Goal: Book appointment/travel/reservation

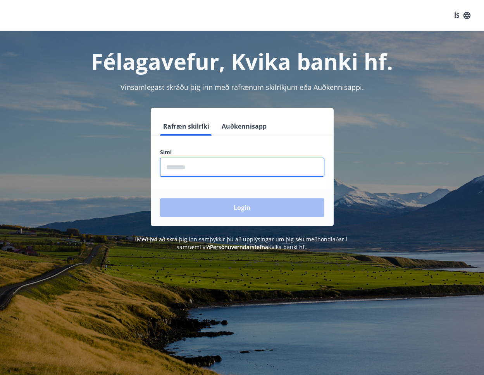
drag, startPoint x: 249, startPoint y: 159, endPoint x: 245, endPoint y: 167, distance: 8.9
click at [247, 161] on input "phone" at bounding box center [242, 167] width 164 height 19
click at [245, 167] on input "phone" at bounding box center [242, 167] width 164 height 19
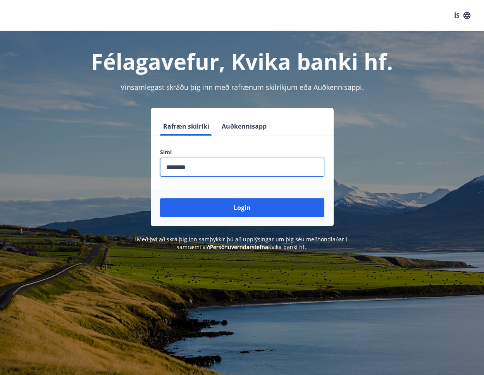
type input "********"
click at [160, 199] on button "Login" at bounding box center [242, 208] width 164 height 19
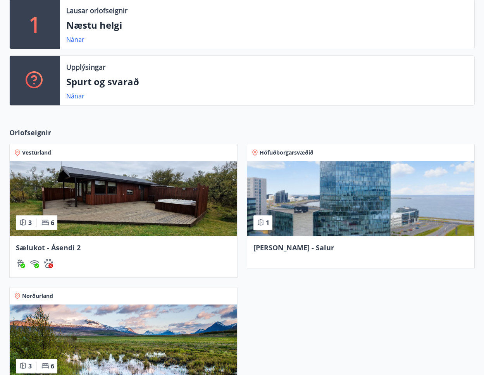
scroll to position [233, 0]
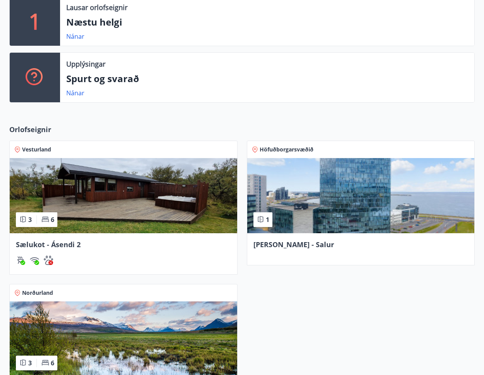
click at [182, 202] on img at bounding box center [124, 195] width 228 height 75
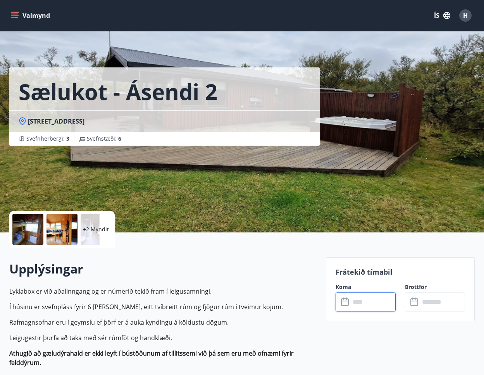
click at [379, 296] on input "text" at bounding box center [373, 302] width 45 height 19
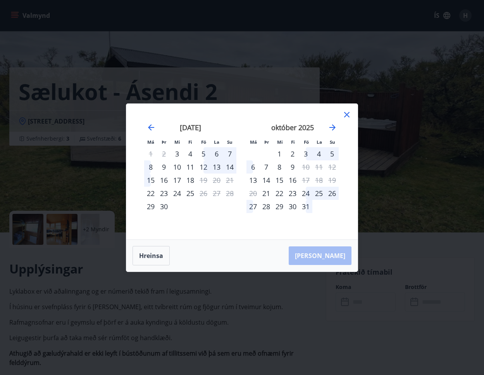
click at [204, 170] on div "12" at bounding box center [203, 167] width 13 height 13
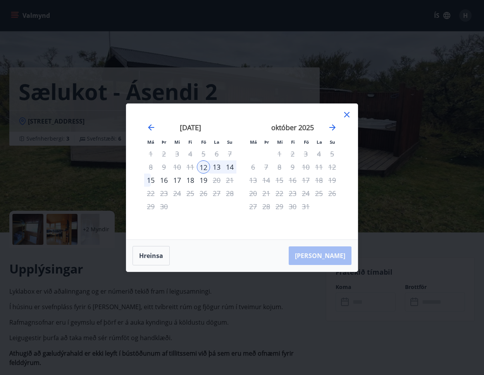
click at [218, 168] on div "13" at bounding box center [216, 167] width 13 height 13
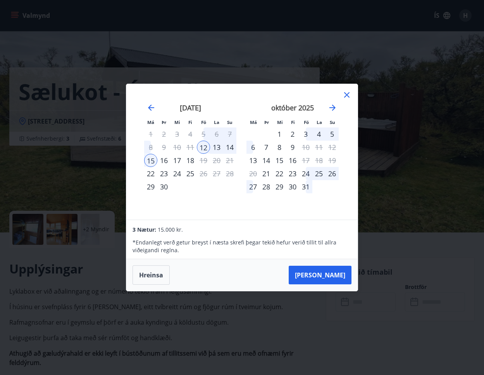
click at [191, 147] on div "11" at bounding box center [190, 147] width 13 height 13
click at [205, 146] on div "12" at bounding box center [203, 147] width 13 height 13
click at [347, 94] on icon at bounding box center [346, 94] width 5 height 5
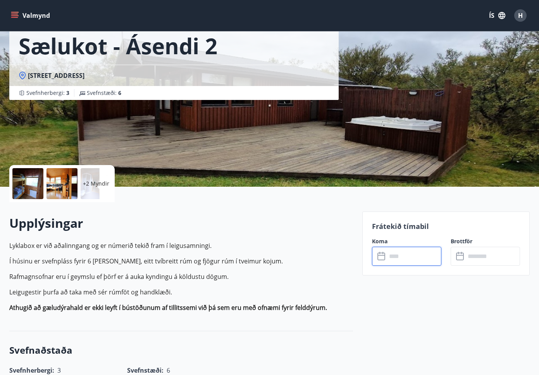
scroll to position [47, 0]
